Goal: Browse casually: Explore the website without a specific task or goal

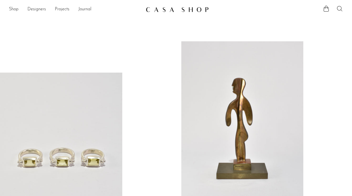
click at [337, 9] on icon at bounding box center [339, 8] width 5 height 5
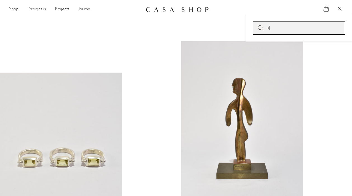
type input "a"
type input "appointment"
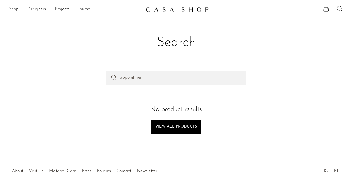
click at [37, 172] on link "Visit Us" at bounding box center [36, 171] width 15 height 4
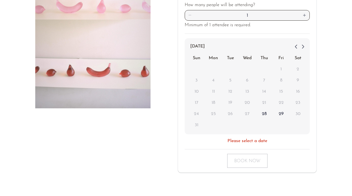
scroll to position [128, 0]
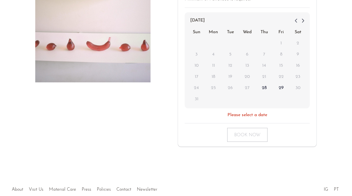
click at [302, 20] on icon at bounding box center [302, 20] width 7 height 7
click at [294, 19] on icon at bounding box center [295, 20] width 7 height 7
click at [302, 22] on icon at bounding box center [303, 21] width 2 height 4
click at [294, 19] on icon at bounding box center [295, 20] width 7 height 7
click at [301, 21] on icon at bounding box center [302, 20] width 7 height 7
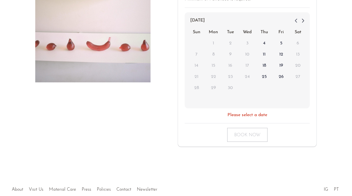
click at [301, 21] on icon at bounding box center [302, 20] width 7 height 7
click at [289, 23] on div "October 2025" at bounding box center [247, 21] width 118 height 10
click at [295, 20] on icon at bounding box center [296, 21] width 2 height 4
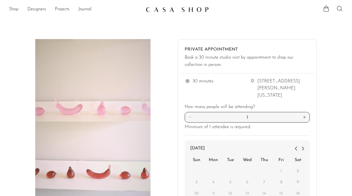
click at [15, 6] on link "Shop" at bounding box center [14, 9] width 10 height 7
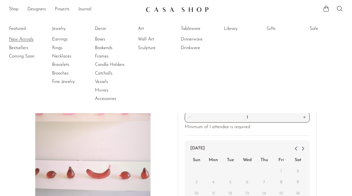
click at [27, 39] on link "New Arrivals" at bounding box center [30, 39] width 42 height 6
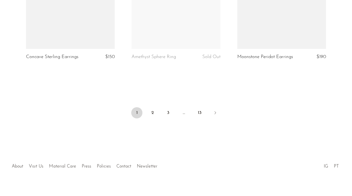
scroll to position [1786, 0]
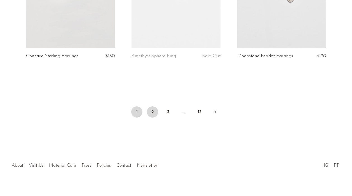
click at [152, 111] on link "2" at bounding box center [152, 111] width 11 height 11
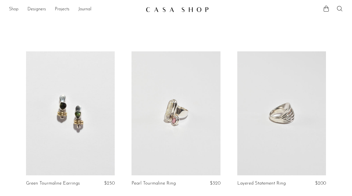
click at [12, 8] on link "Shop" at bounding box center [14, 9] width 10 height 7
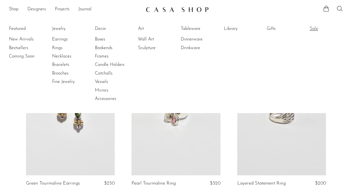
click at [313, 28] on link "Sale" at bounding box center [330, 29] width 42 height 6
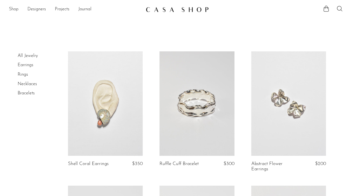
click at [15, 8] on link "Shop" at bounding box center [14, 9] width 10 height 7
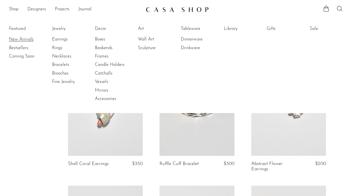
click at [23, 41] on link "New Arrivals" at bounding box center [30, 39] width 42 height 6
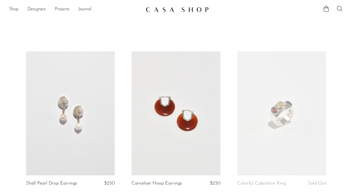
click at [13, 8] on link "Shop" at bounding box center [14, 9] width 10 height 7
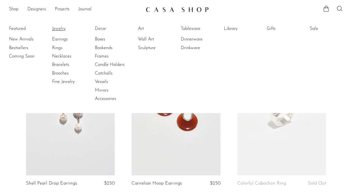
click at [60, 27] on link "Jewelry" at bounding box center [73, 29] width 42 height 6
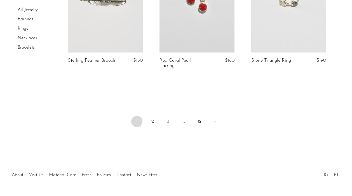
scroll to position [1581, 0]
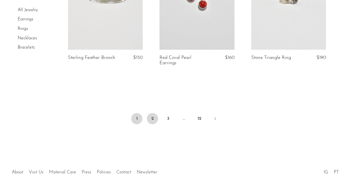
click at [151, 122] on link "2" at bounding box center [152, 118] width 11 height 11
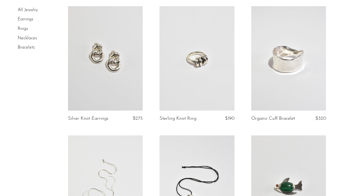
scroll to position [849, 0]
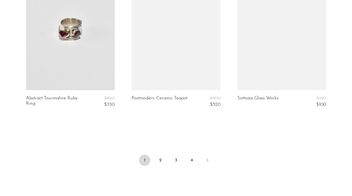
scroll to position [1848, 0]
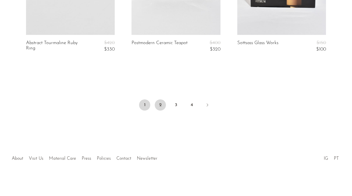
click at [162, 106] on link "2" at bounding box center [160, 105] width 11 height 11
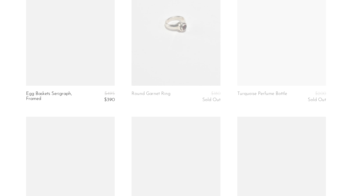
scroll to position [1339, 0]
